Goal: Communication & Community: Answer question/provide support

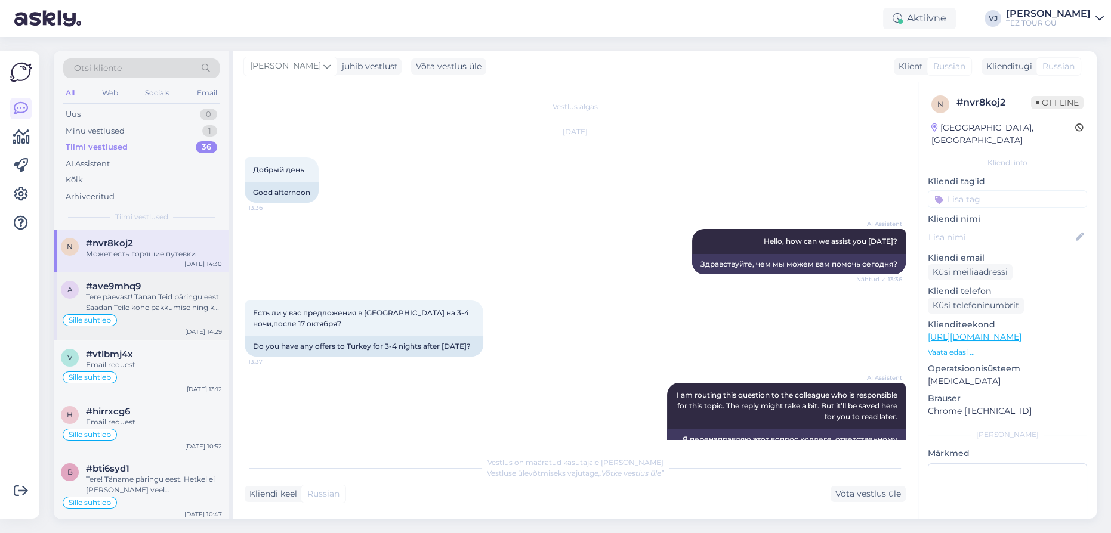
scroll to position [625, 0]
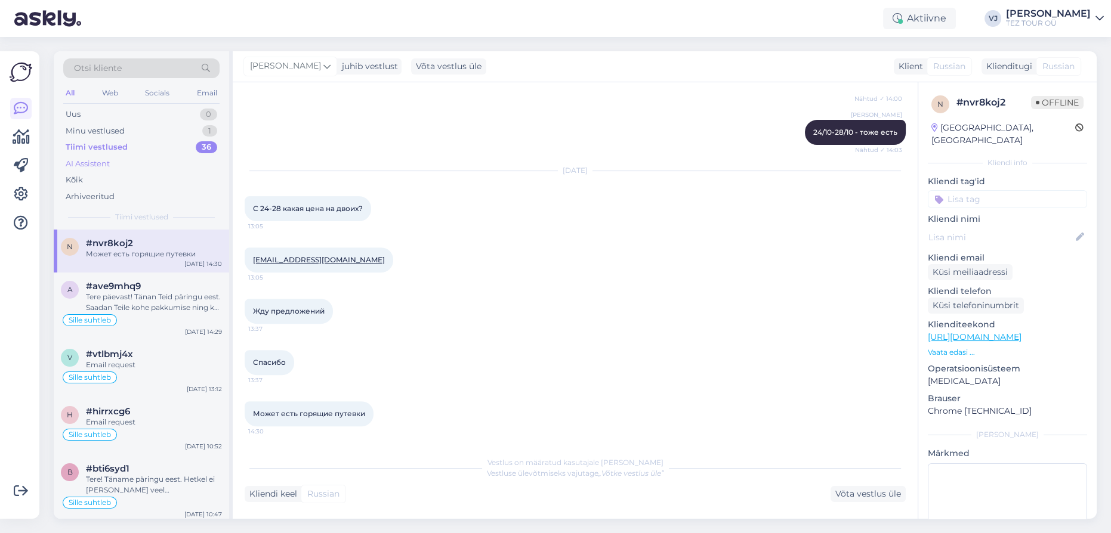
click at [156, 162] on div "AI Assistent" at bounding box center [141, 164] width 156 height 17
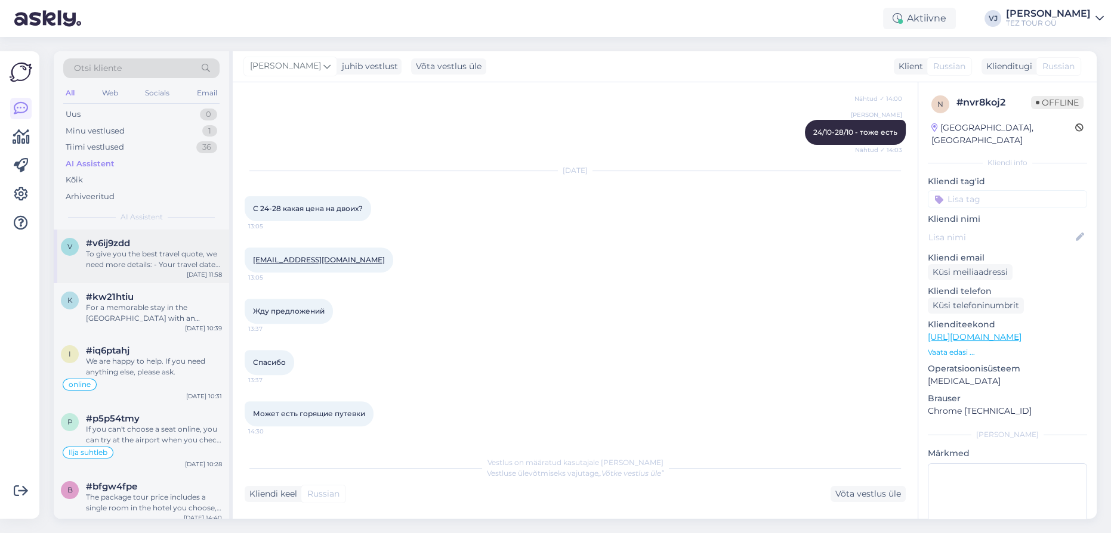
click at [134, 246] on div "#v6ij9zdd" at bounding box center [154, 243] width 136 height 11
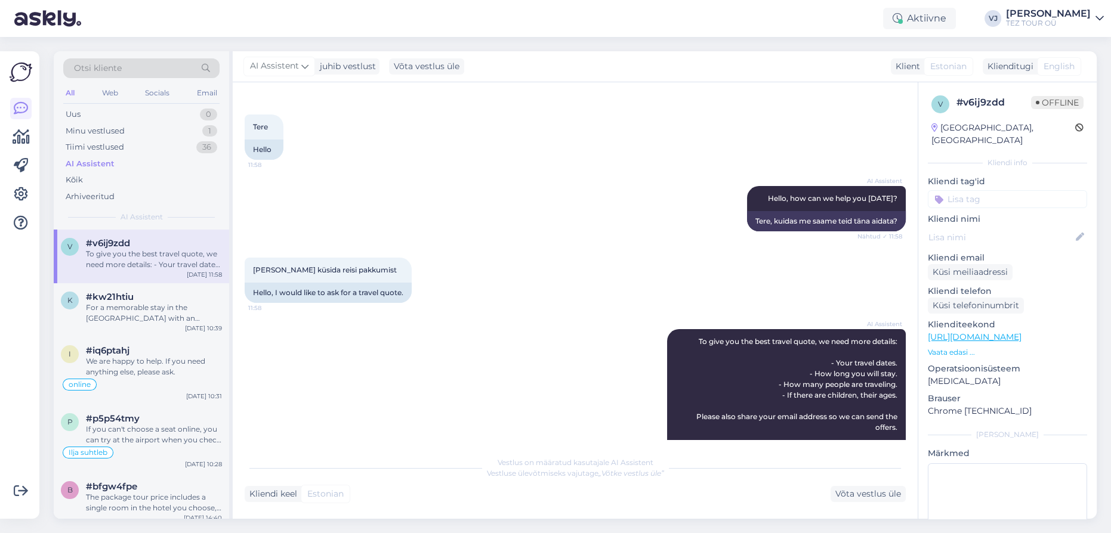
scroll to position [0, 0]
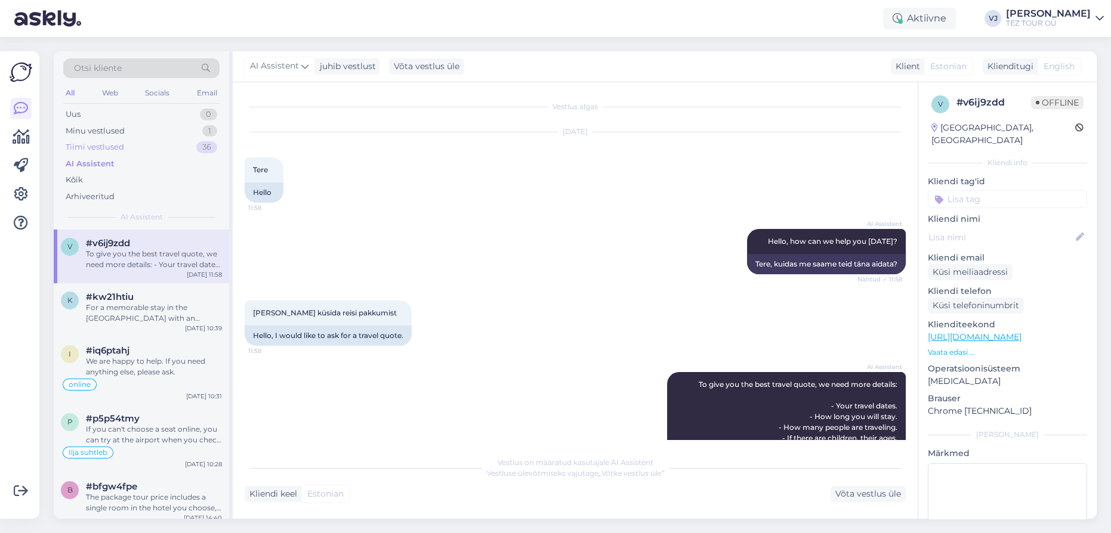
click at [163, 150] on div "Tiimi vestlused 36" at bounding box center [141, 147] width 156 height 17
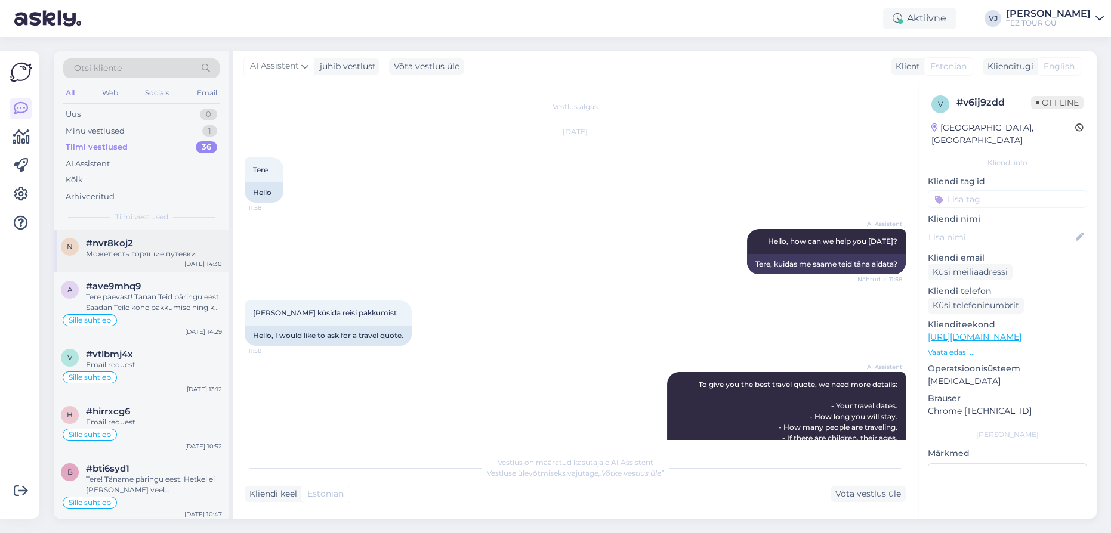
click at [180, 251] on div "Может есть горящие путевки" at bounding box center [154, 254] width 136 height 11
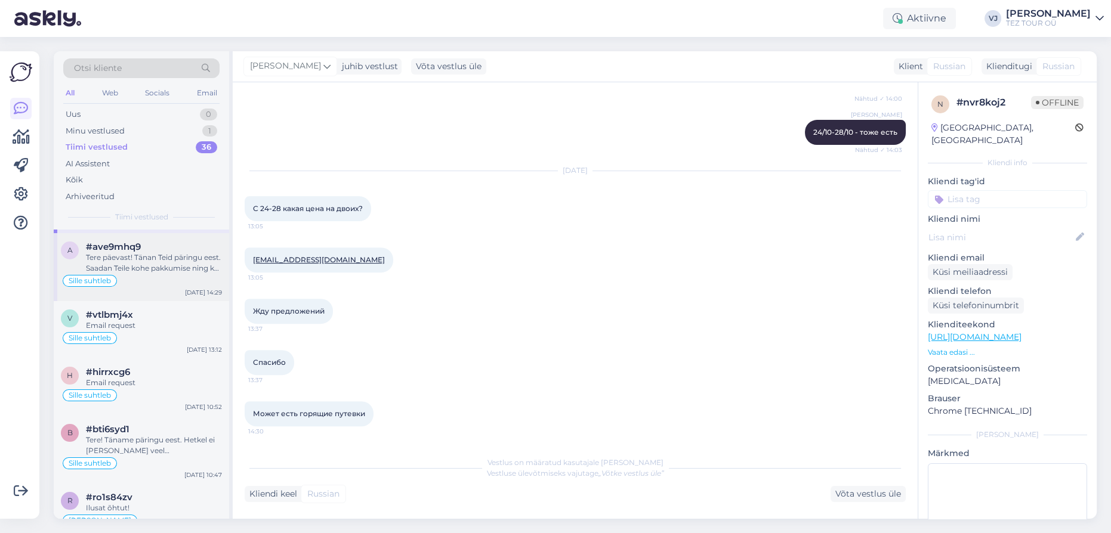
scroll to position [41, 0]
click at [168, 264] on div "Tere päevast! Tänan Teid päringu eest. Saadan Teile kohe pakkumise ning kui sob…" at bounding box center [154, 261] width 136 height 21
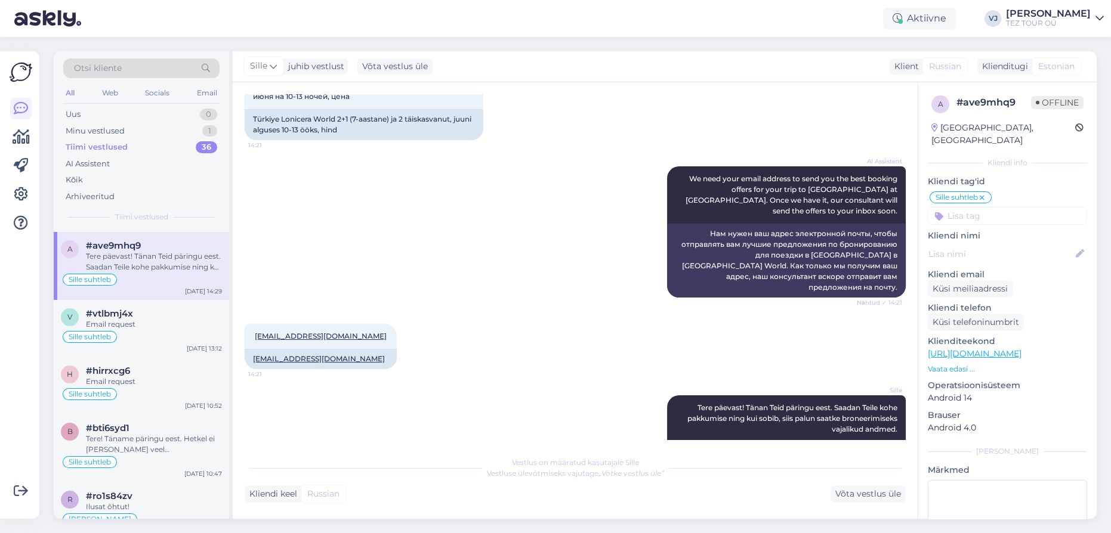
scroll to position [141, 0]
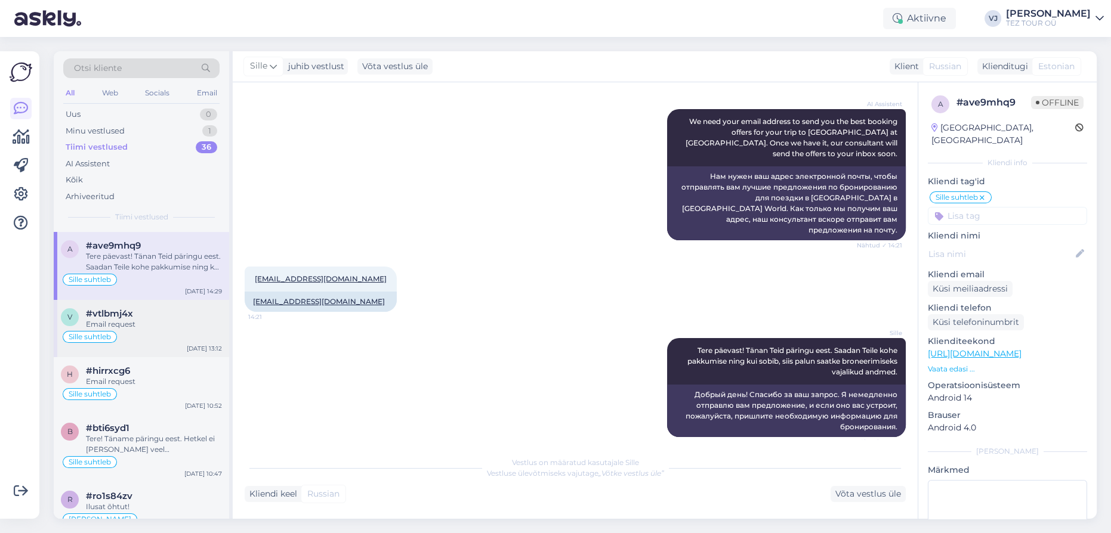
click at [160, 322] on div "Email request" at bounding box center [154, 324] width 136 height 11
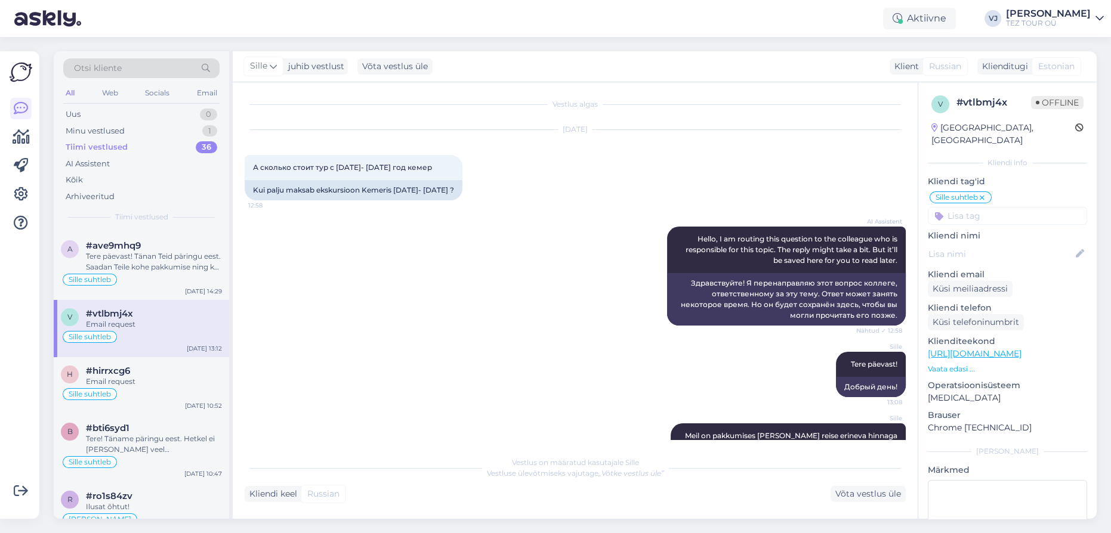
scroll to position [0, 0]
